Goal: Entertainment & Leisure: Consume media (video, audio)

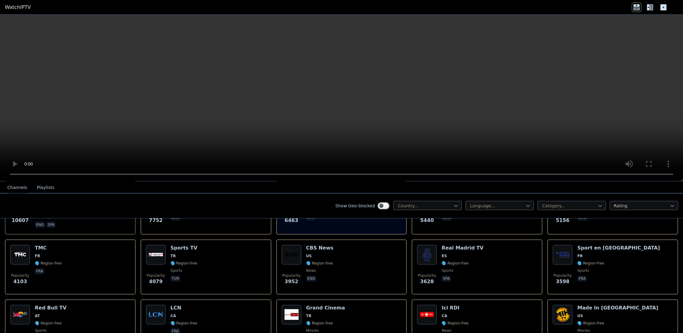
scroll to position [71, 0]
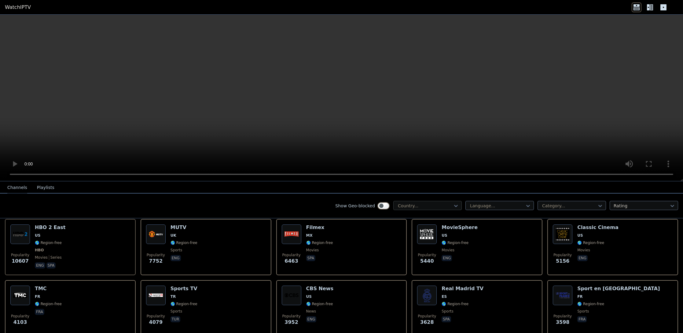
click at [441, 206] on div at bounding box center [425, 206] width 56 height 6
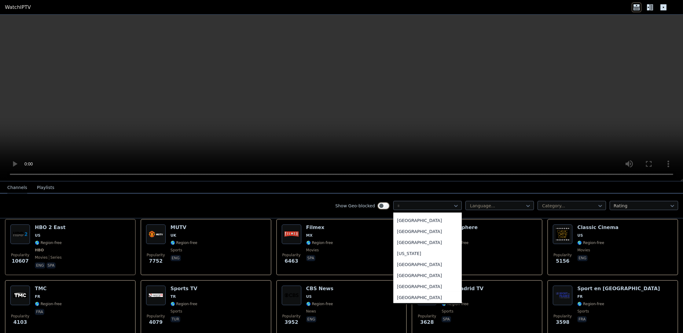
scroll to position [64, 0]
type input "**"
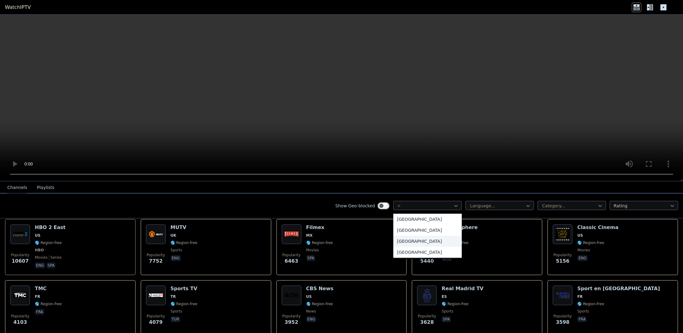
click at [402, 241] on div "[GEOGRAPHIC_DATA]" at bounding box center [427, 241] width 68 height 11
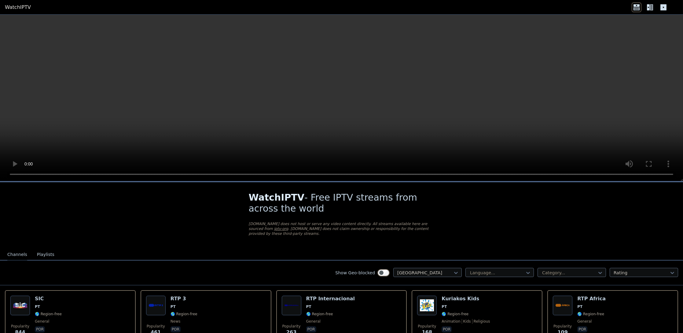
click at [17, 249] on button "Channels" at bounding box center [17, 255] width 20 height 12
click at [40, 249] on button "Playlists" at bounding box center [45, 255] width 17 height 12
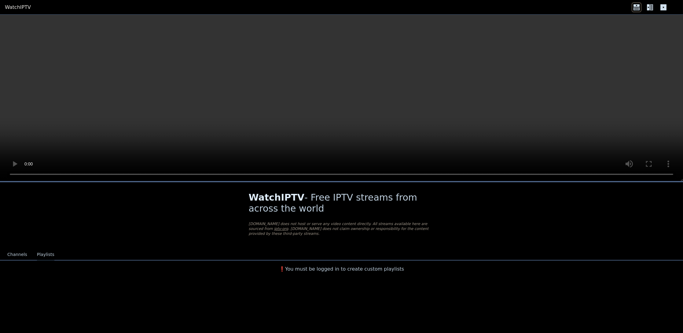
click at [19, 249] on button "Channels" at bounding box center [17, 255] width 20 height 12
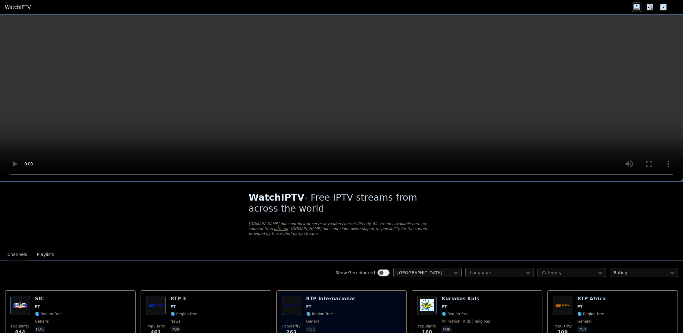
click at [330, 296] on h6 "RTP Internacional" at bounding box center [330, 299] width 49 height 6
